Goal: Information Seeking & Learning: Learn about a topic

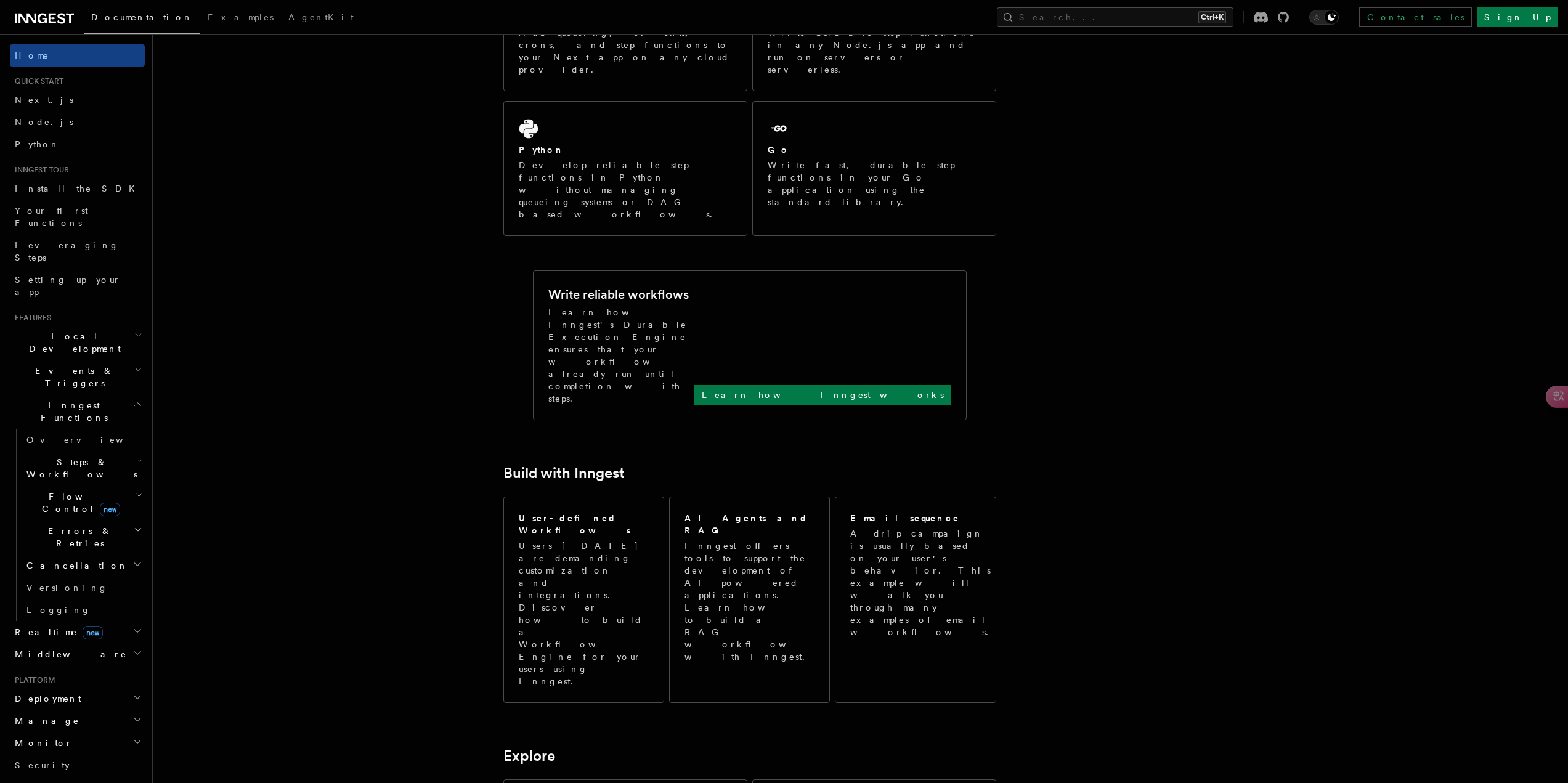
scroll to position [370, 0]
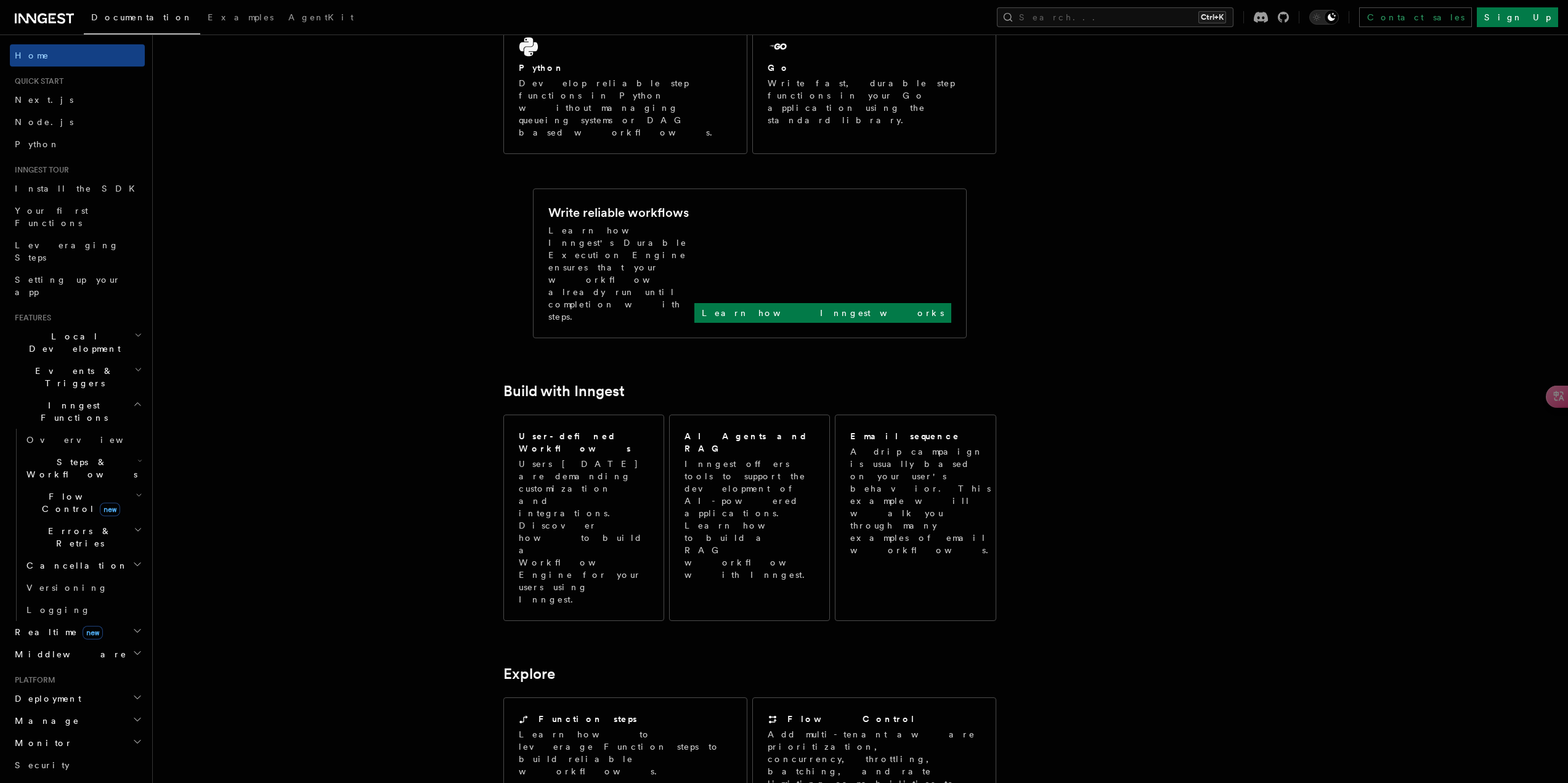
click at [122, 451] on h2 "Steps & Workflows" at bounding box center [83, 468] width 123 height 34
click at [90, 485] on link "Overview" at bounding box center [89, 496] width 112 height 23
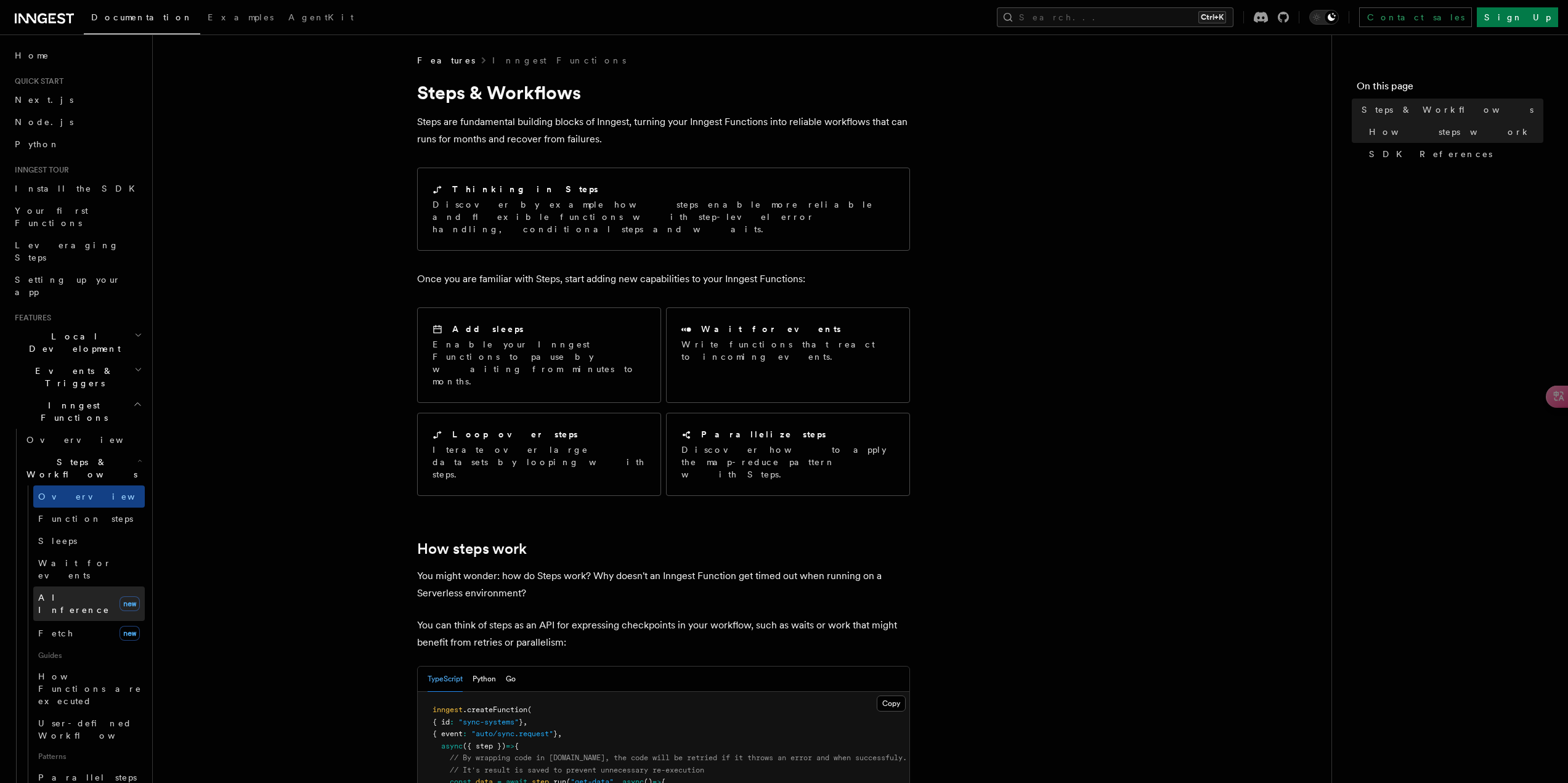
click at [63, 593] on span "AI Inference" at bounding box center [73, 604] width 71 height 23
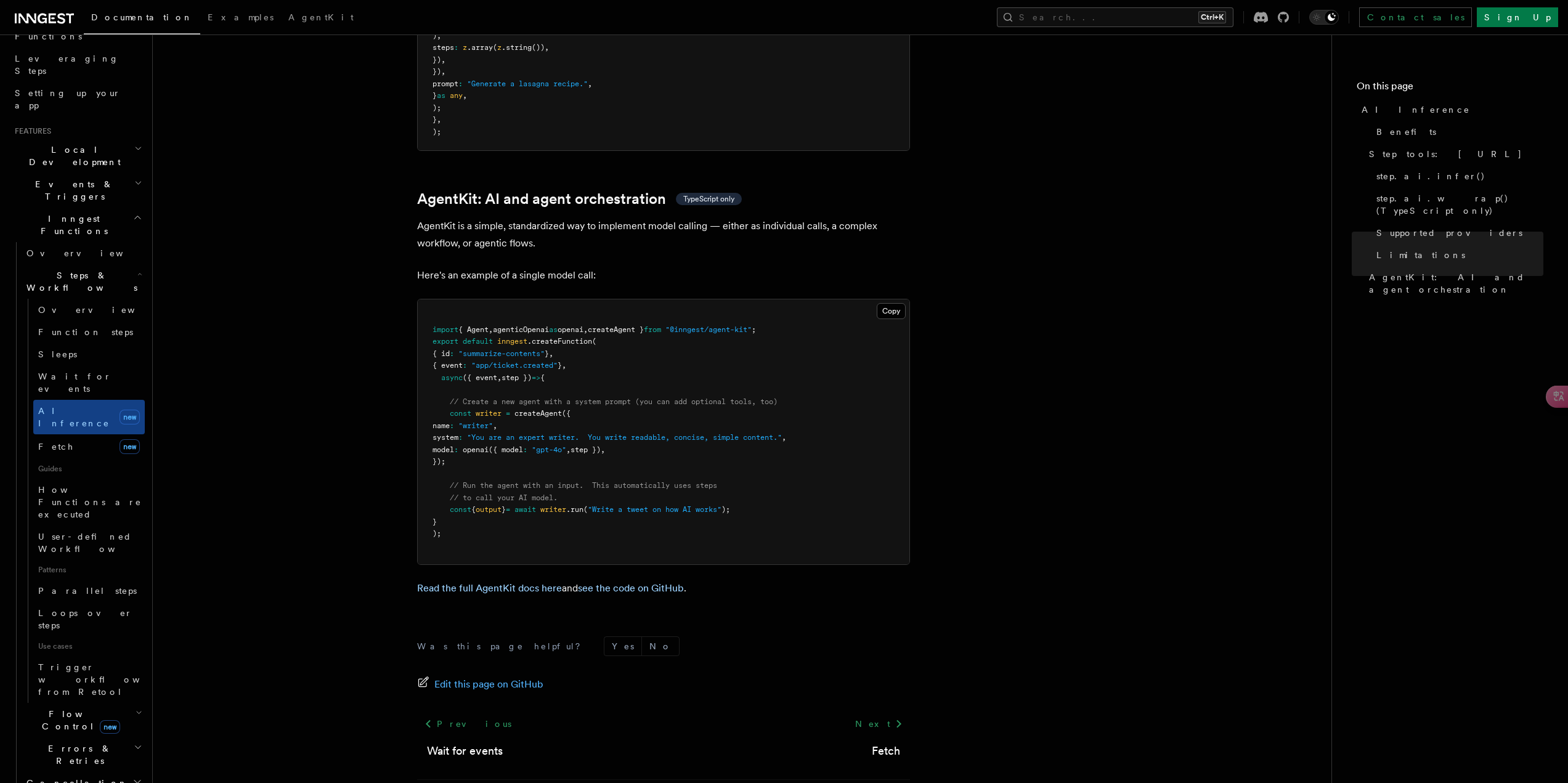
scroll to position [247, 0]
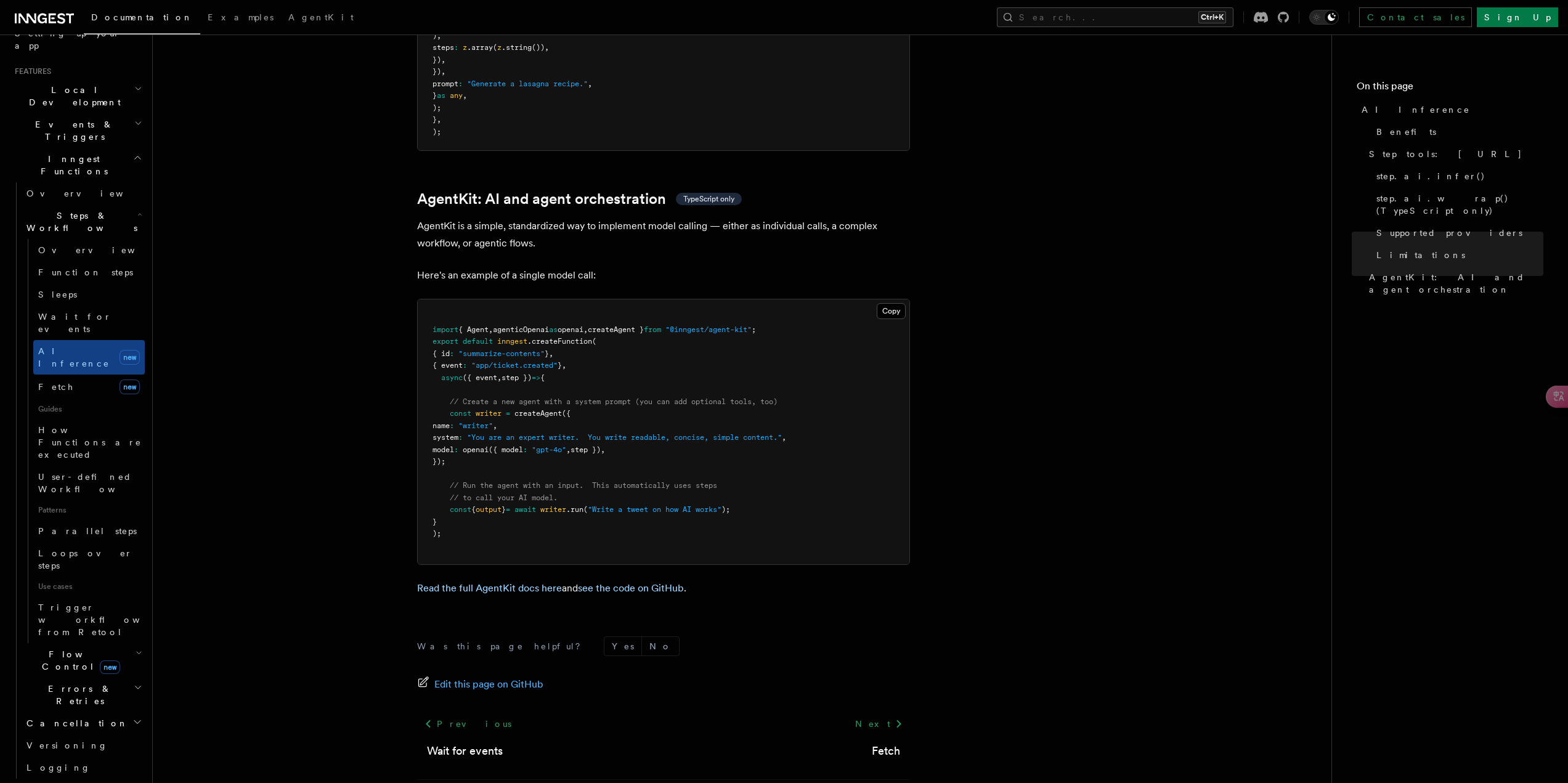
click at [136, 649] on icon "button" at bounding box center [139, 654] width 7 height 10
